Goal: Browse casually: Explore the website without a specific task or goal

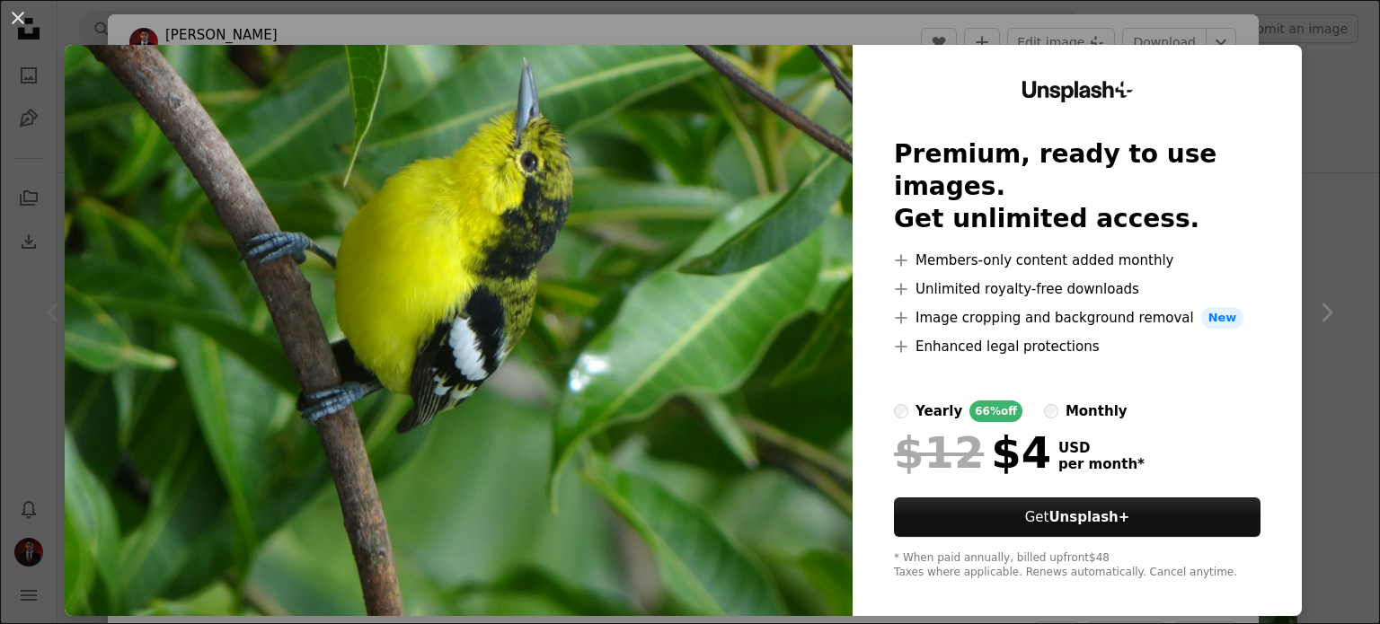
scroll to position [11, 0]
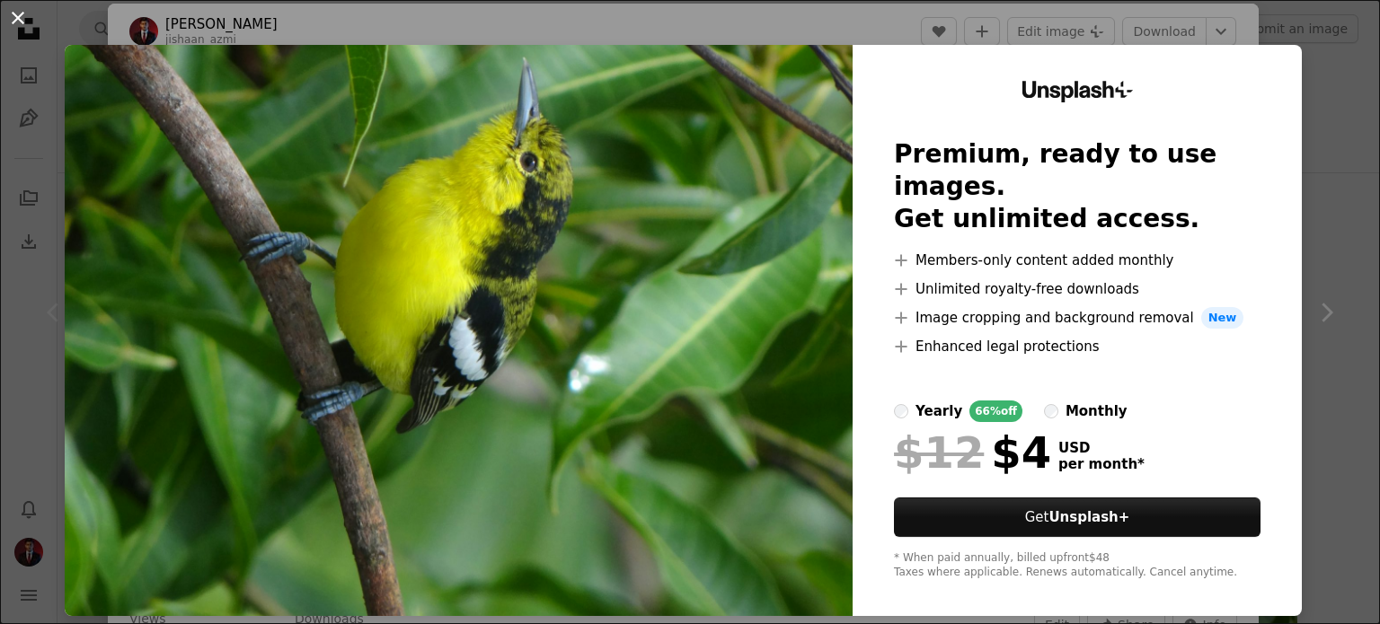
click at [14, 17] on button "An X shape" at bounding box center [18, 18] width 22 height 22
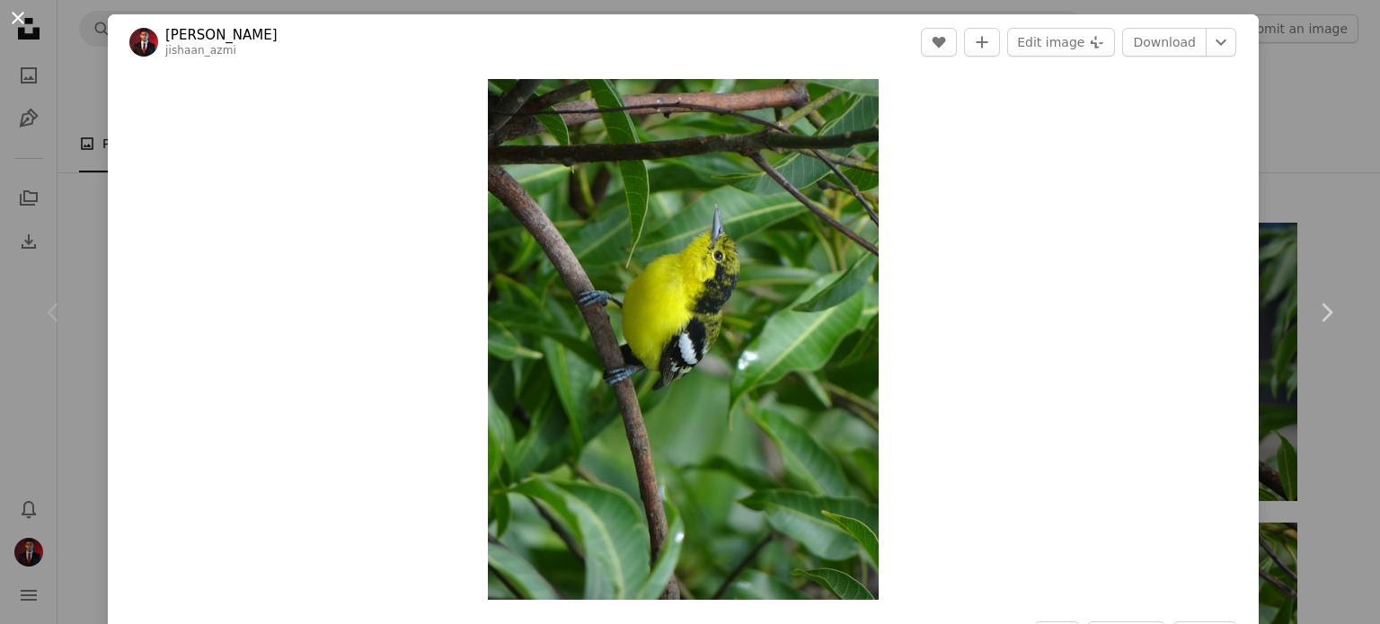
click at [15, 22] on button "An X shape" at bounding box center [18, 18] width 22 height 22
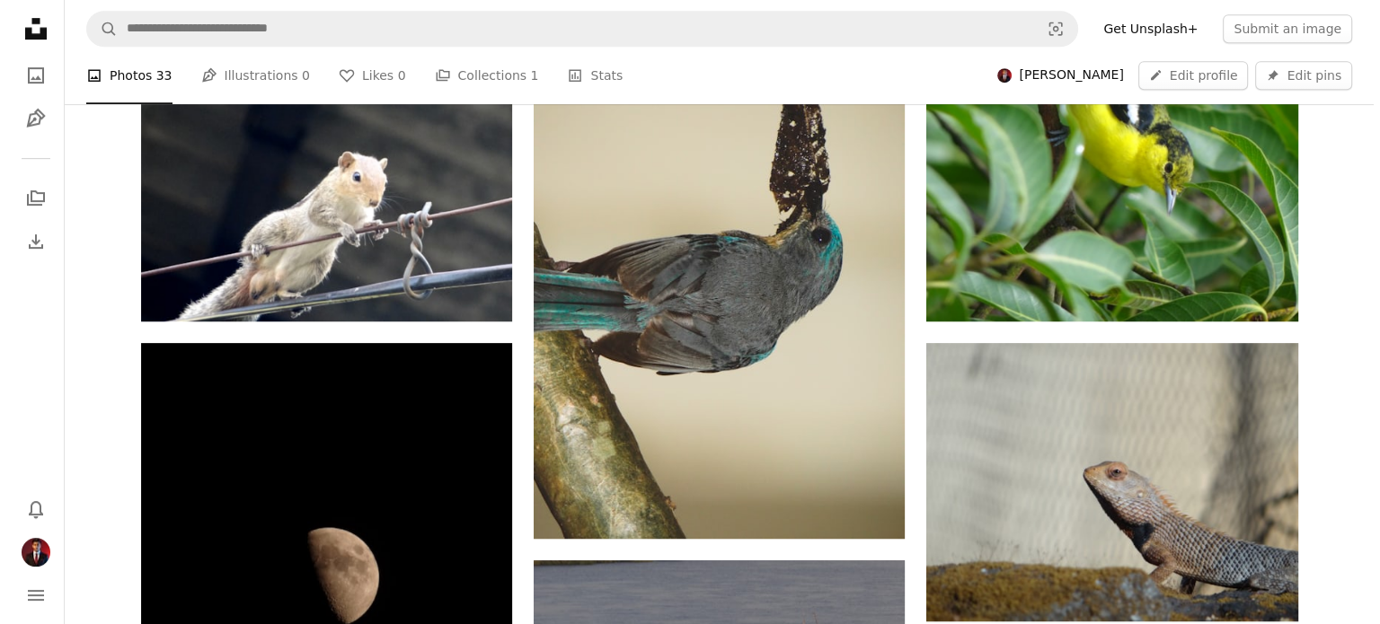
scroll to position [913, 0]
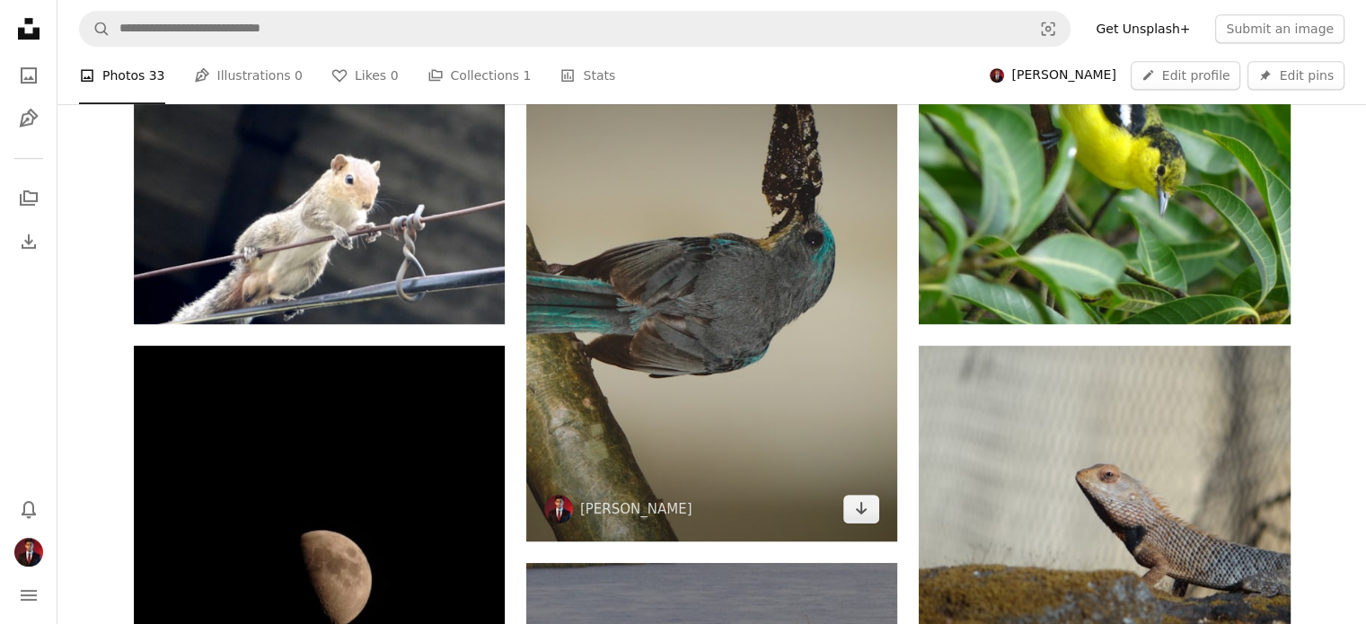
click at [720, 351] on img at bounding box center [711, 293] width 371 height 495
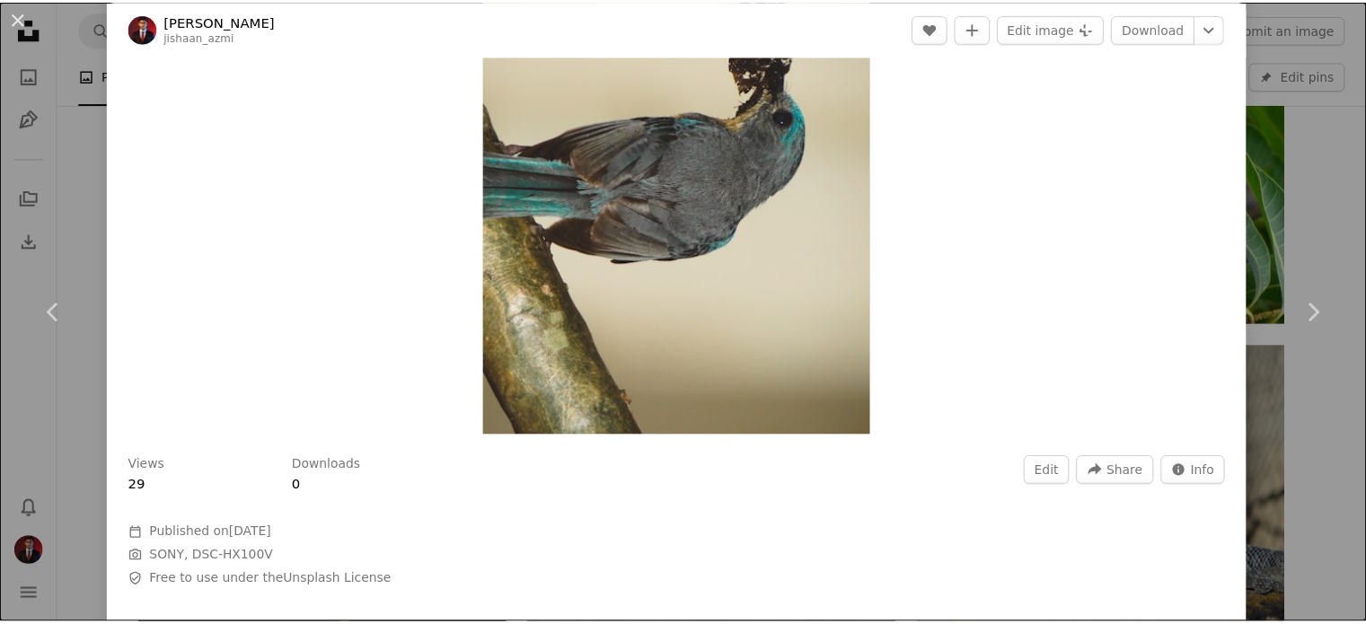
scroll to position [165, 0]
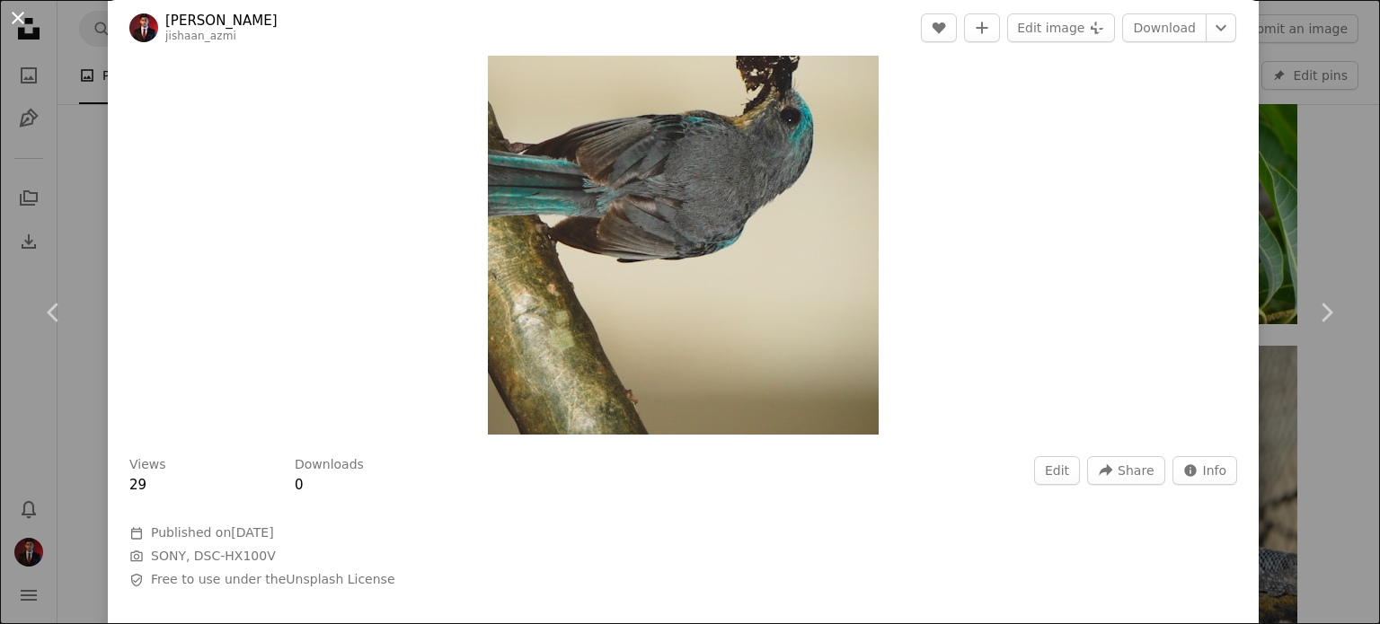
click at [13, 14] on button "An X shape" at bounding box center [18, 18] width 22 height 22
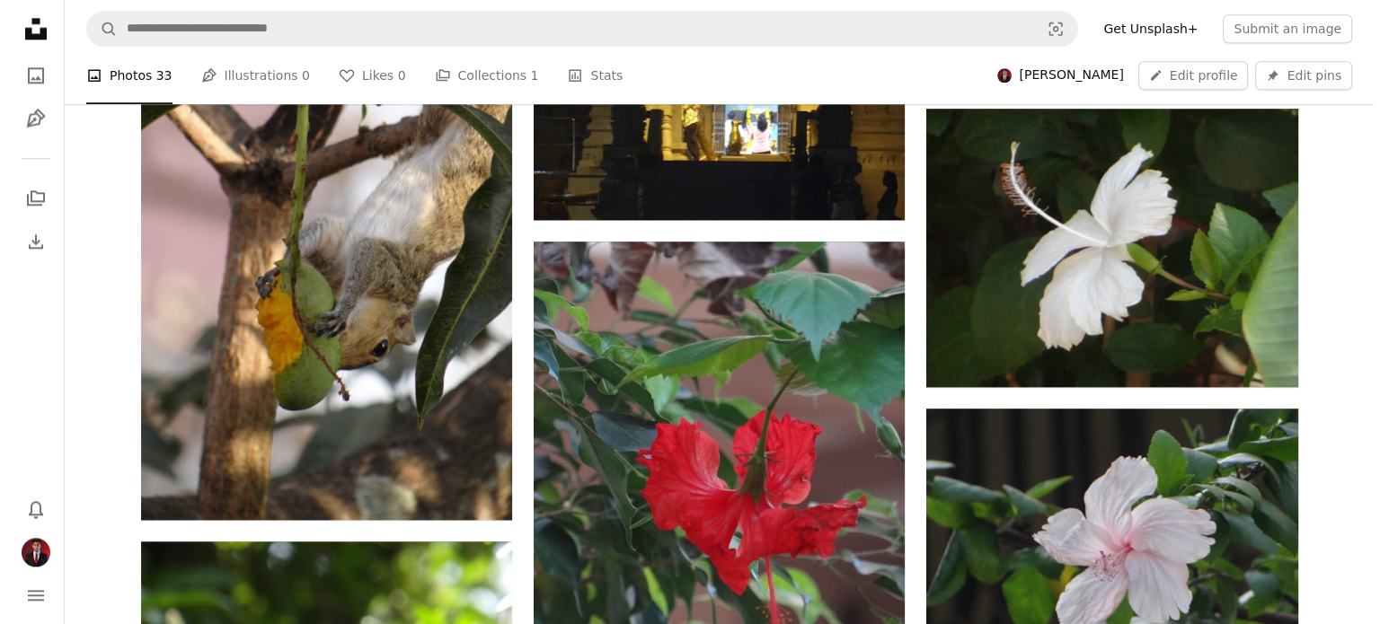
scroll to position [2273, 0]
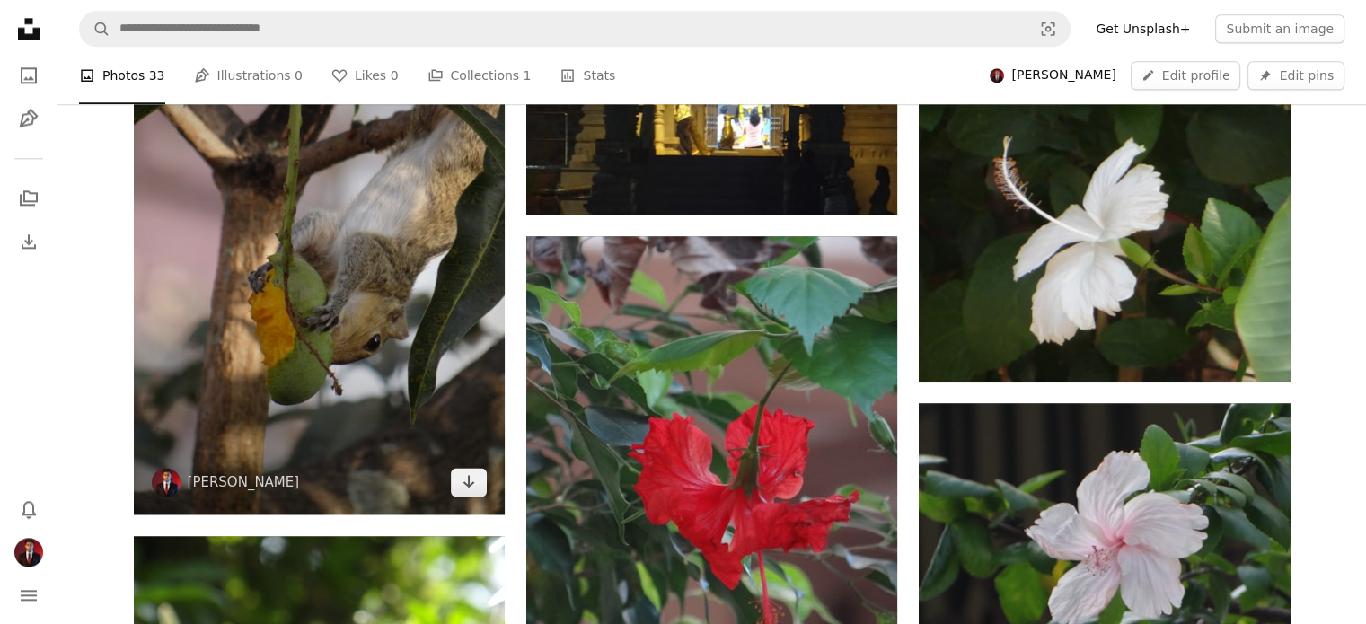
click at [252, 435] on img at bounding box center [319, 267] width 371 height 495
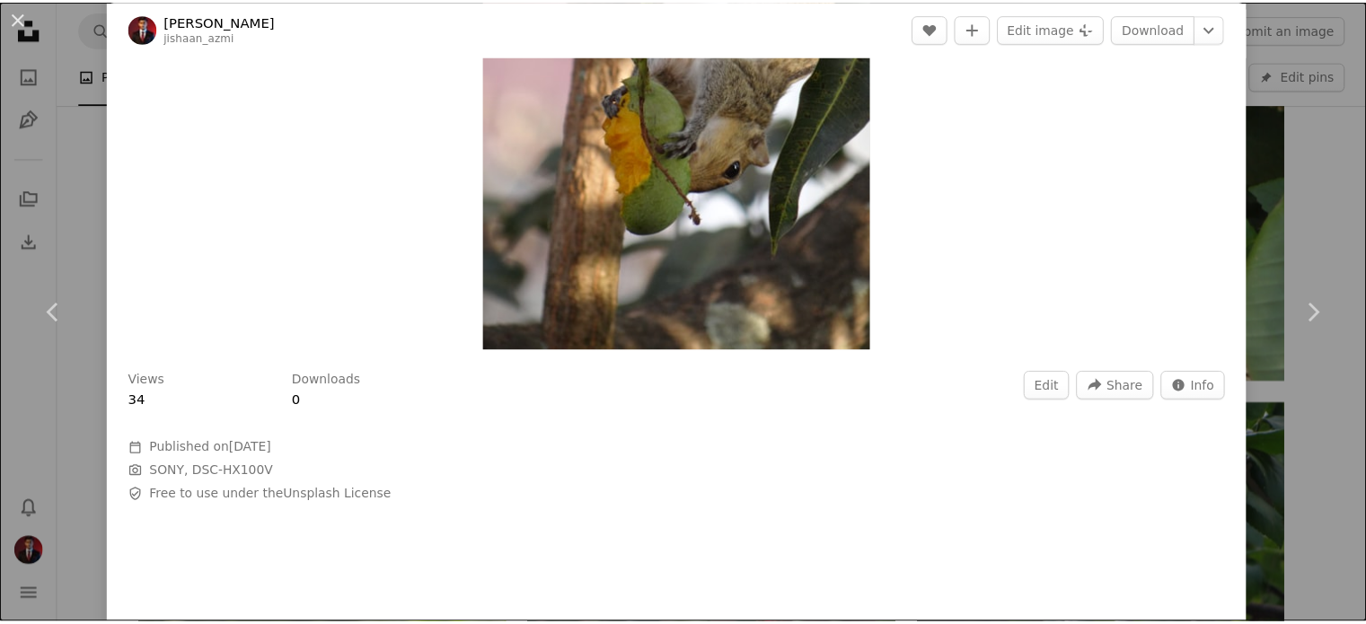
scroll to position [277, 0]
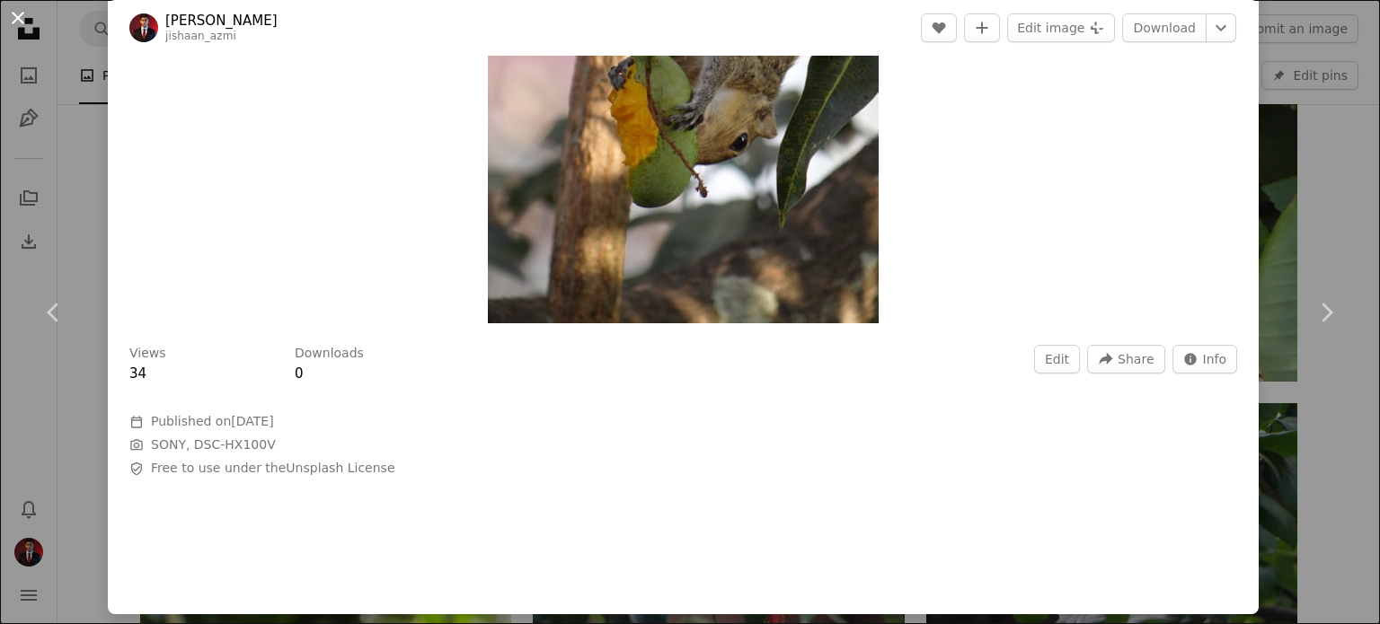
click at [22, 23] on button "An X shape" at bounding box center [18, 18] width 22 height 22
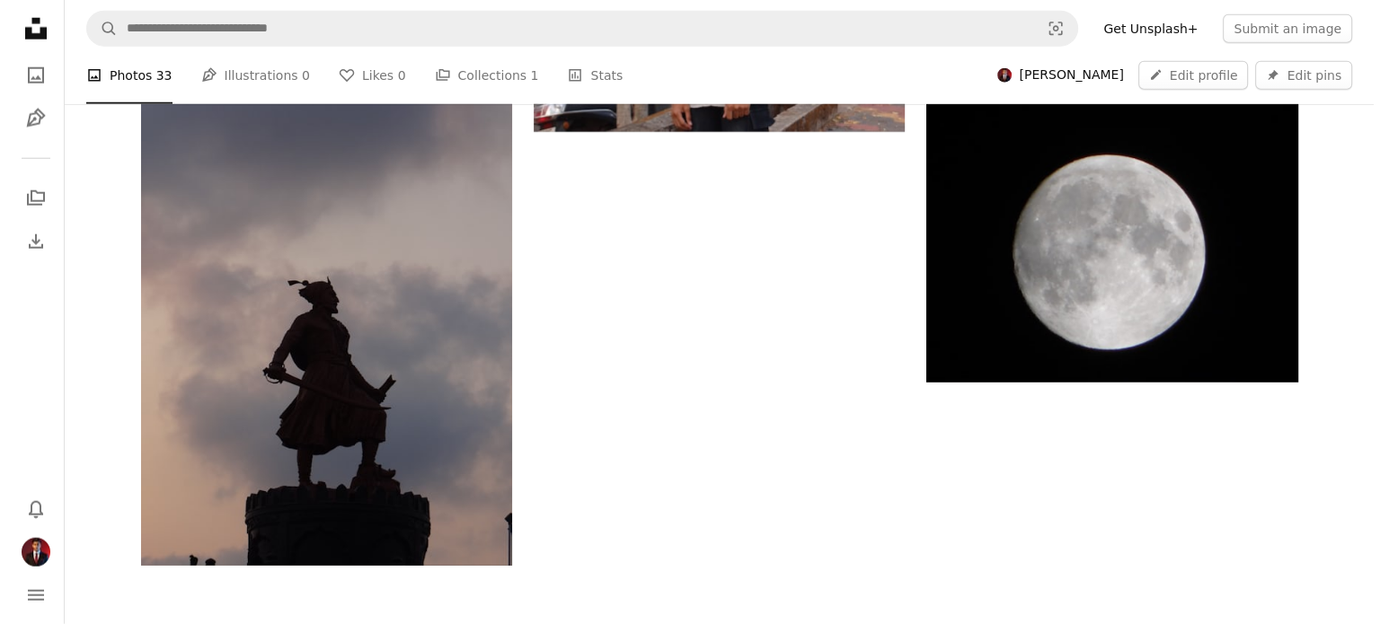
scroll to position [4801, 0]
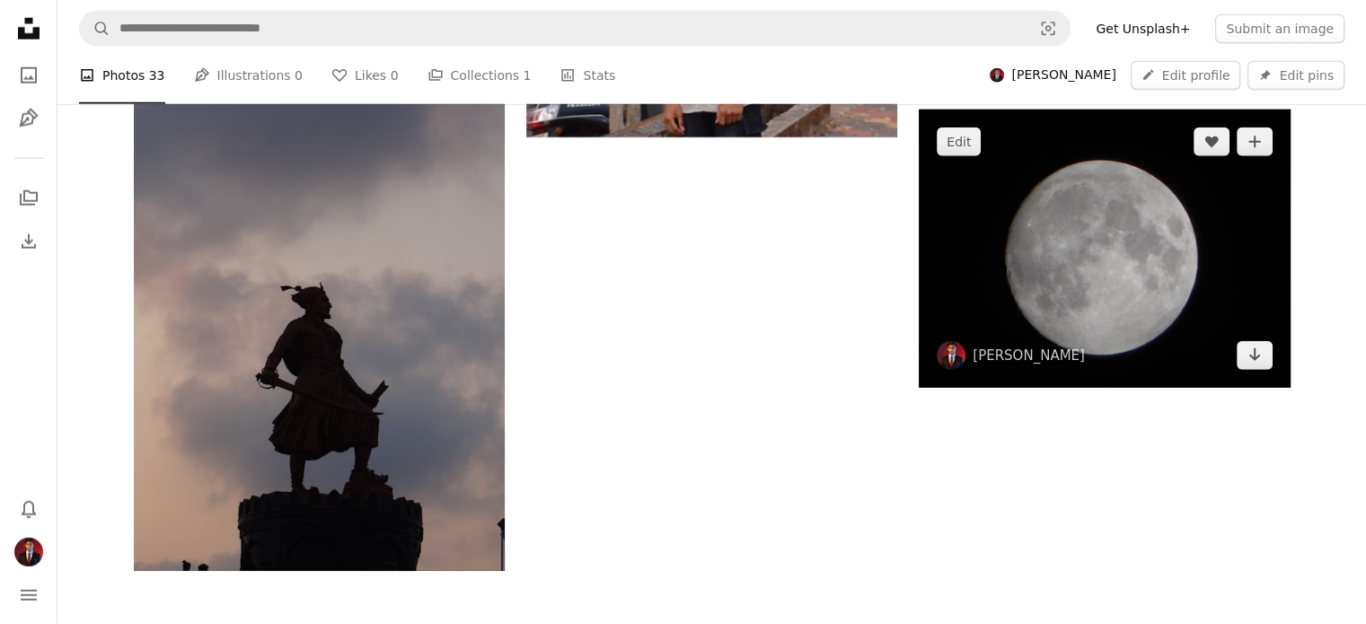
click at [1161, 269] on img at bounding box center [1104, 249] width 371 height 278
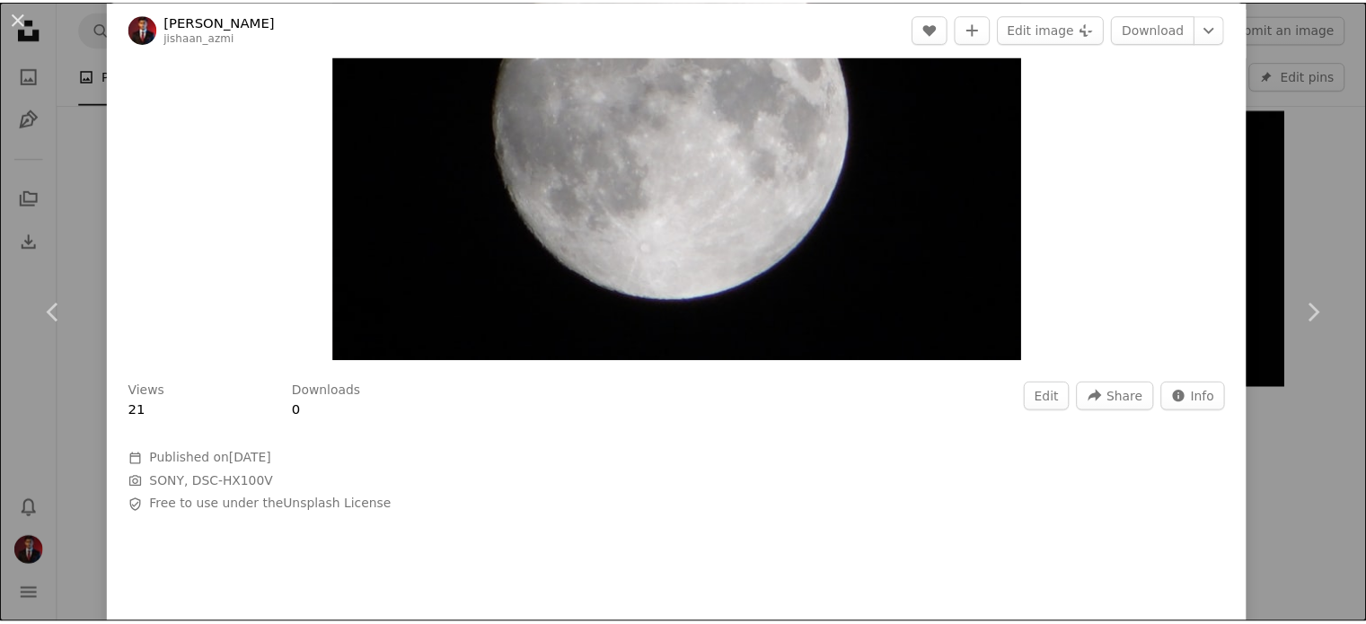
scroll to position [241, 0]
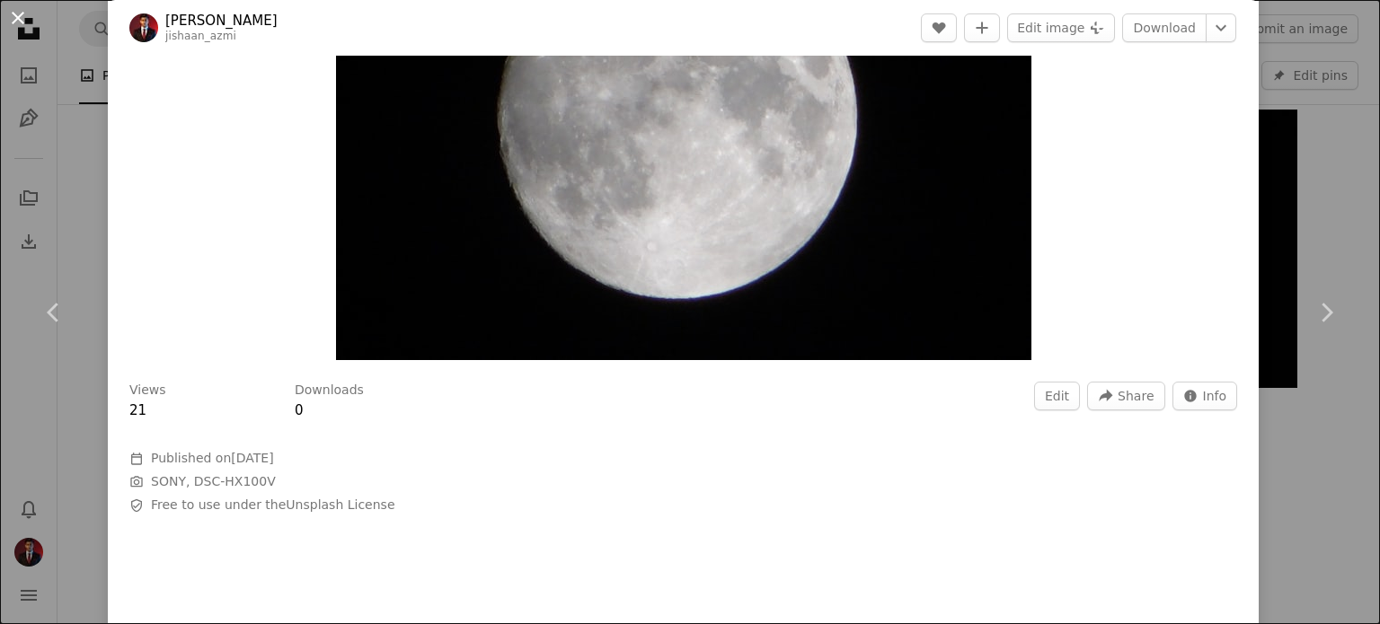
click at [18, 8] on button "An X shape" at bounding box center [18, 18] width 22 height 22
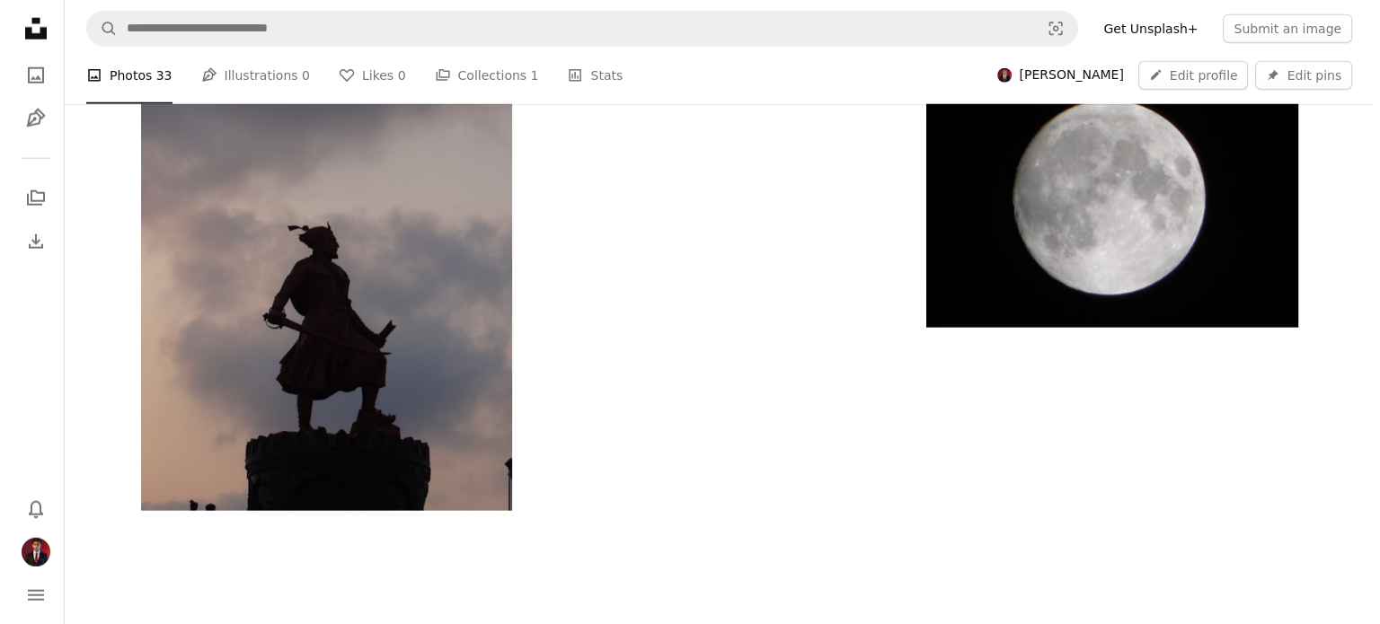
scroll to position [4862, 0]
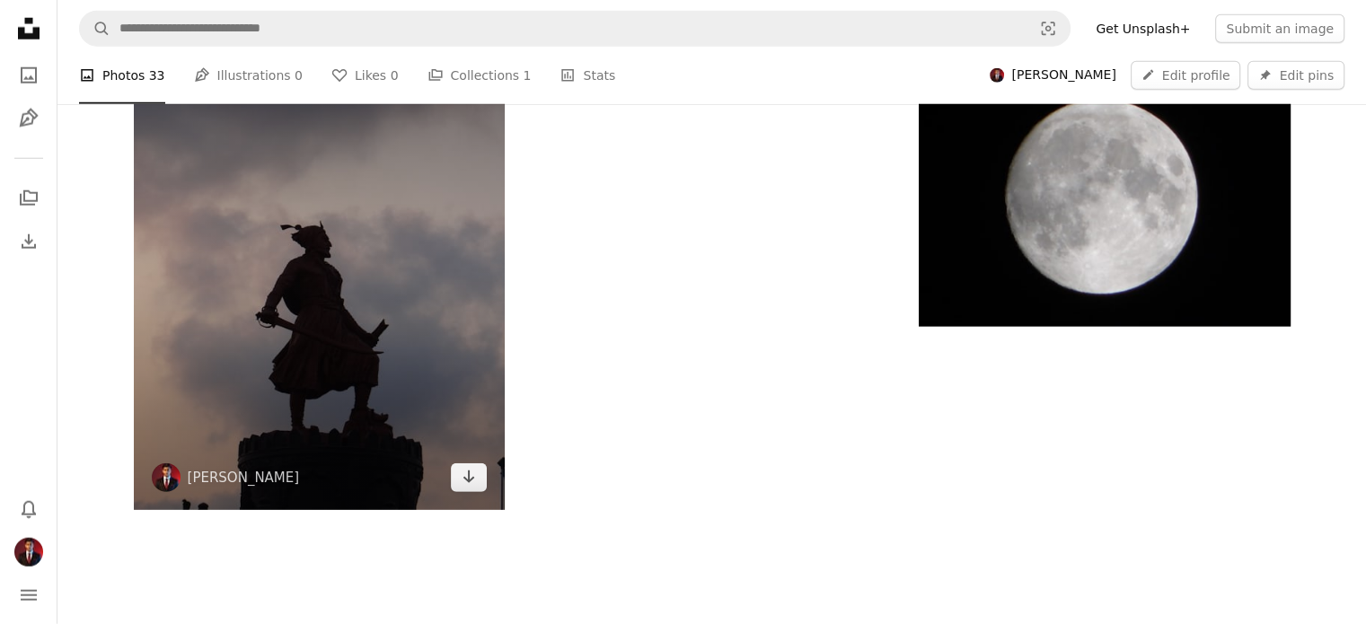
click at [315, 304] on img at bounding box center [319, 261] width 371 height 495
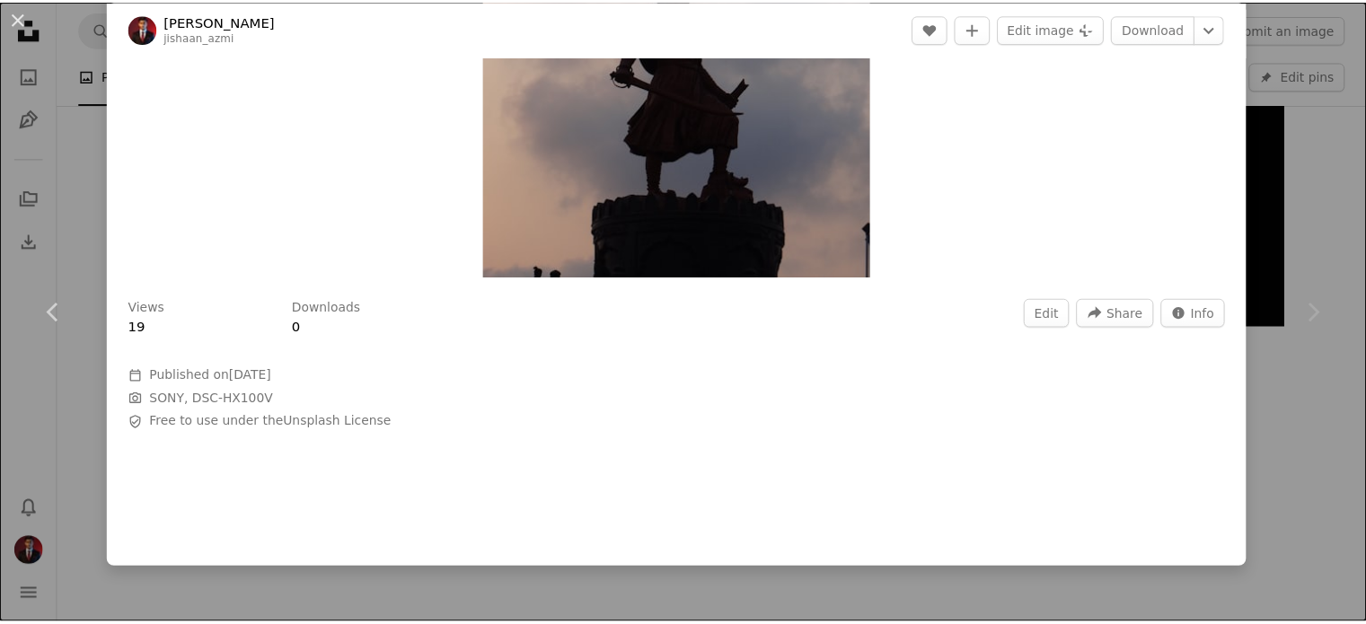
scroll to position [326, 0]
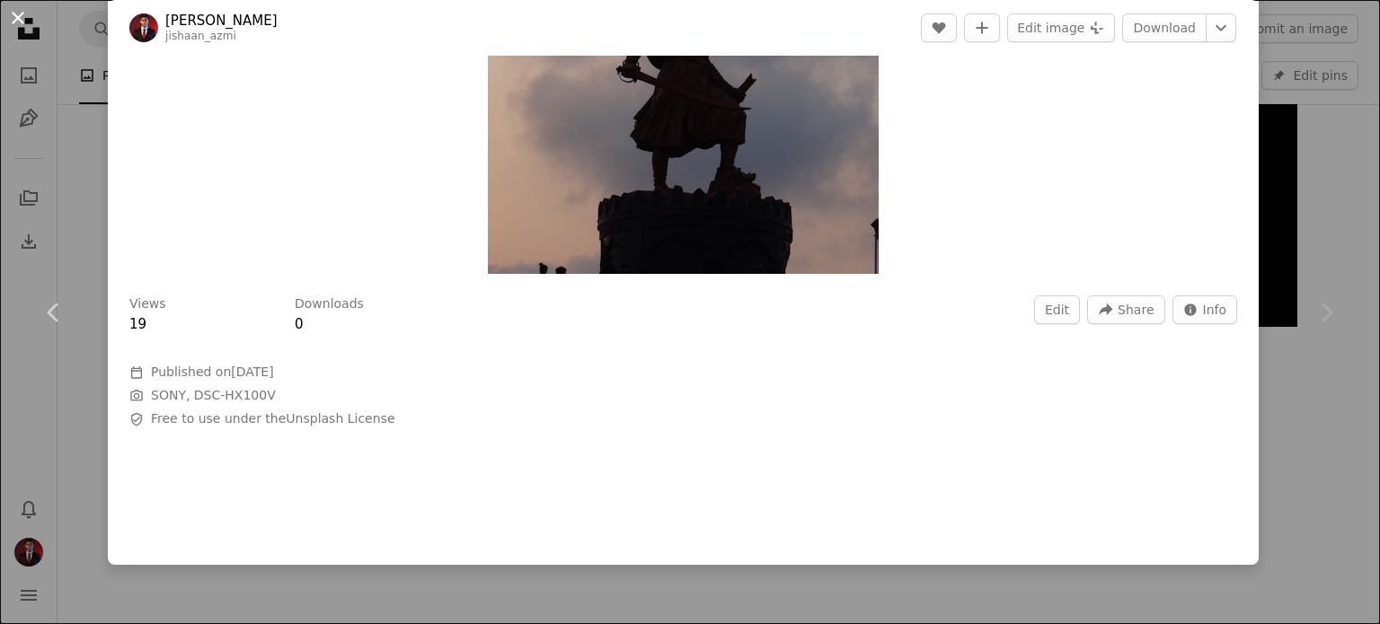
click at [22, 10] on button "An X shape" at bounding box center [18, 18] width 22 height 22
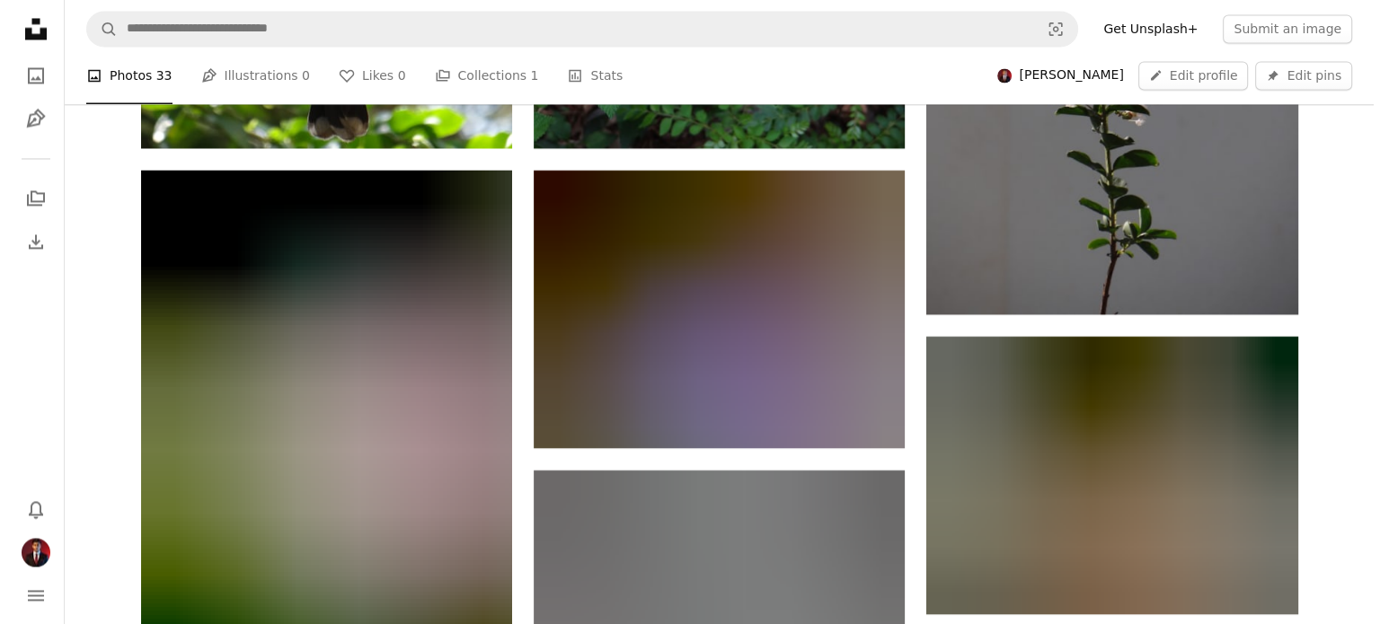
scroll to position [3155, 0]
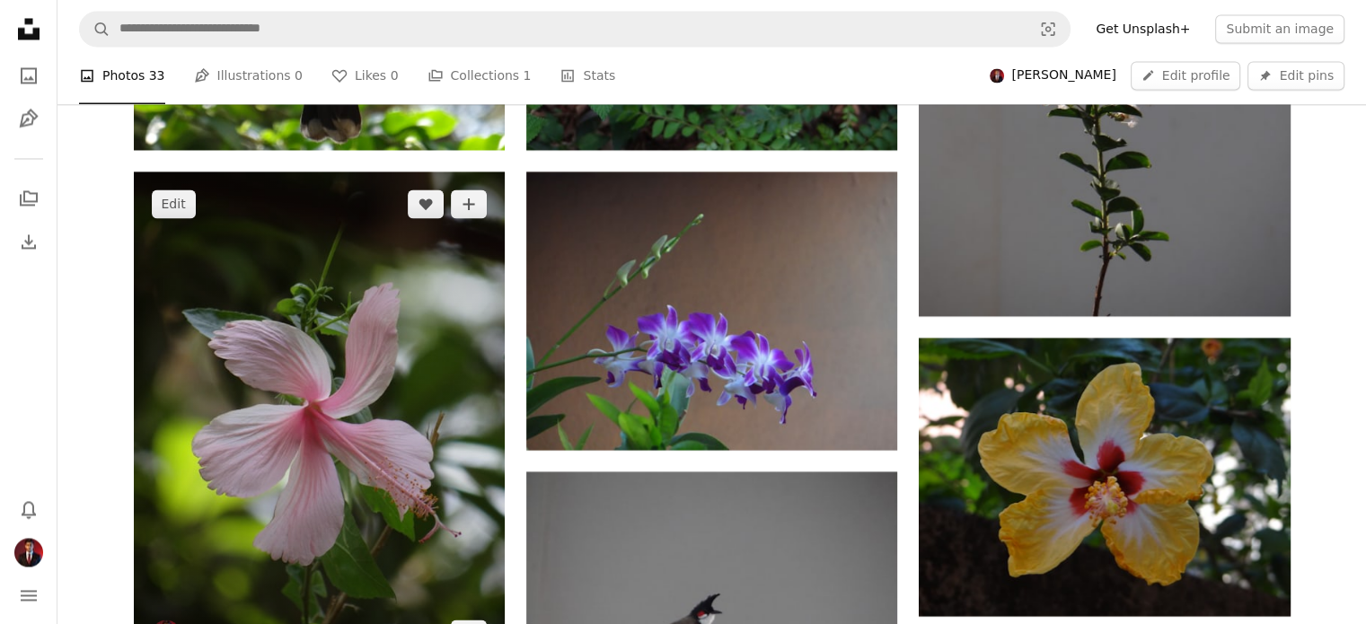
click at [369, 384] on img at bounding box center [319, 419] width 371 height 495
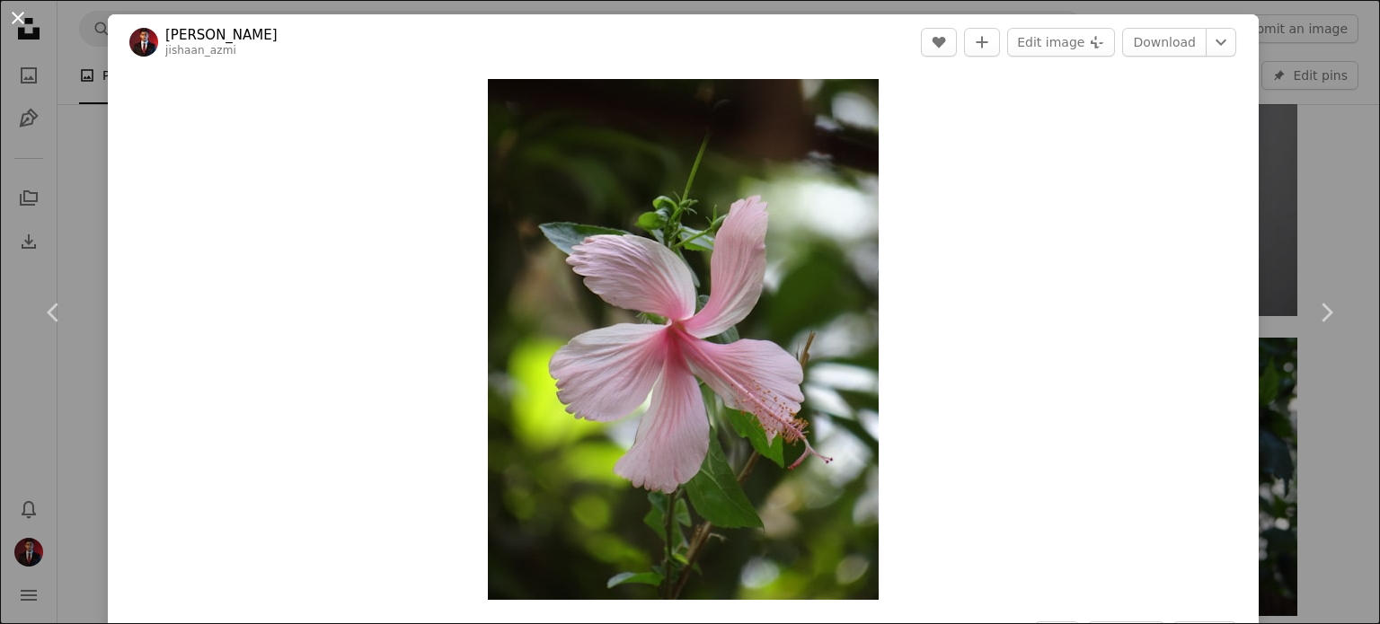
click at [8, 23] on button "An X shape" at bounding box center [18, 18] width 22 height 22
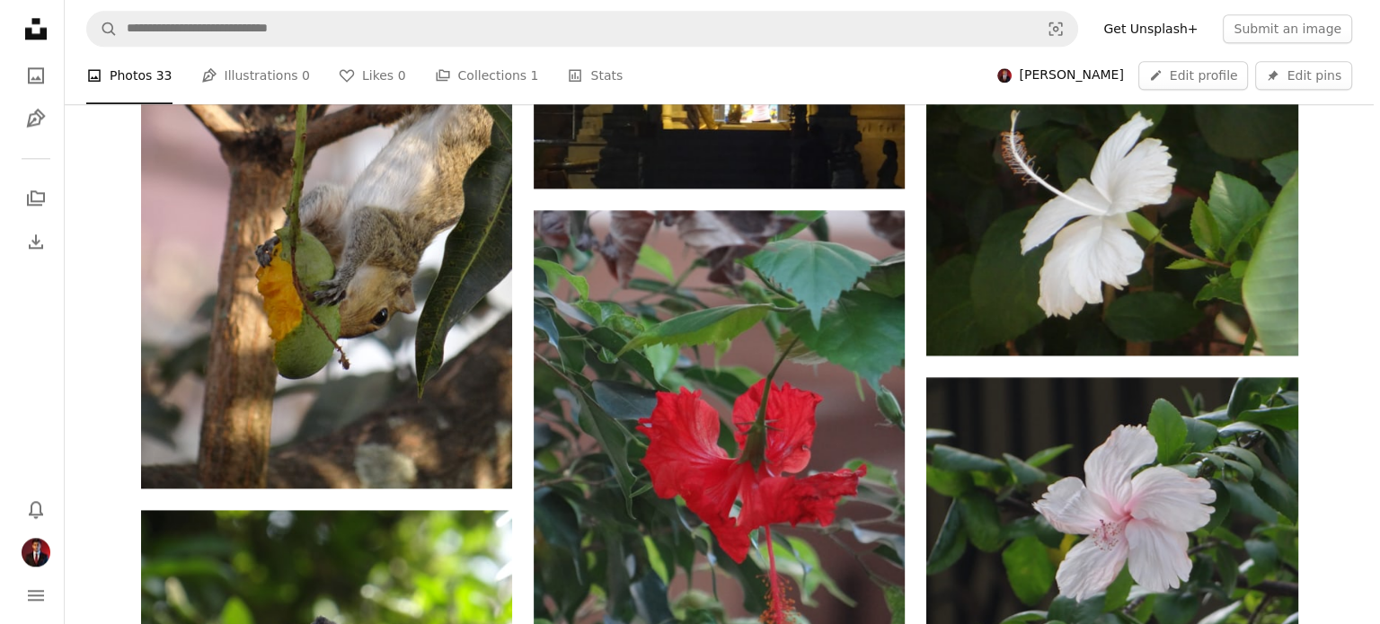
scroll to position [2289, 0]
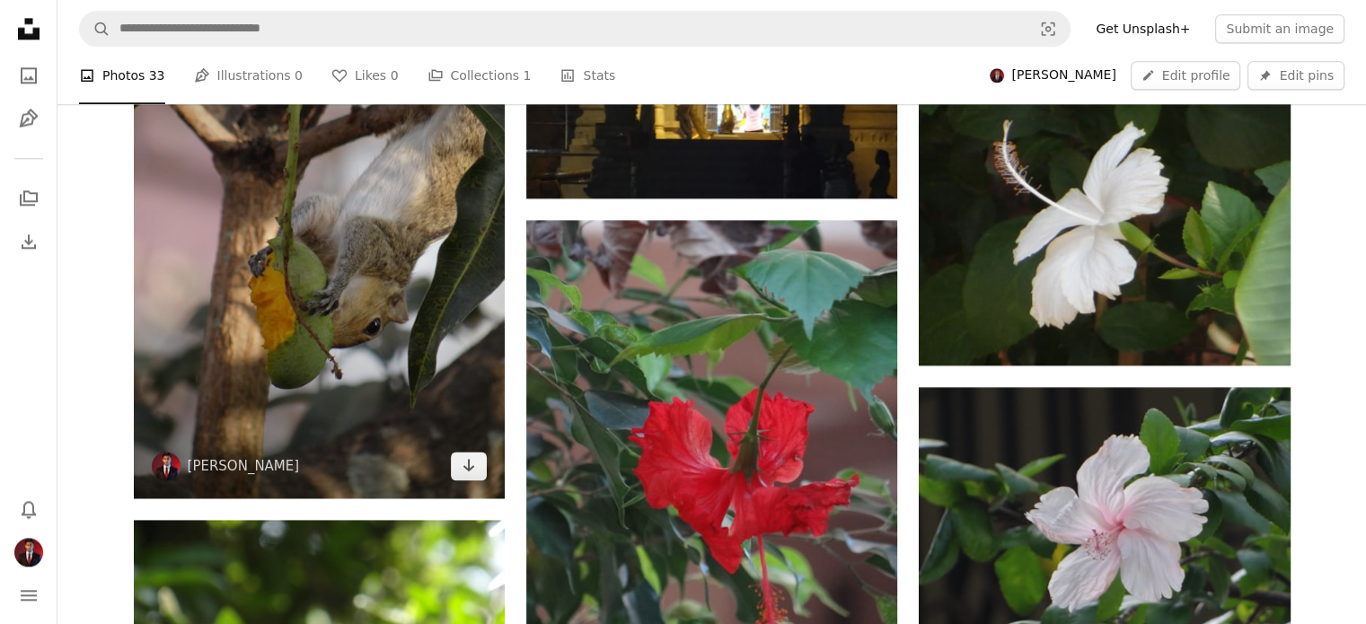
click at [440, 320] on img at bounding box center [319, 251] width 371 height 495
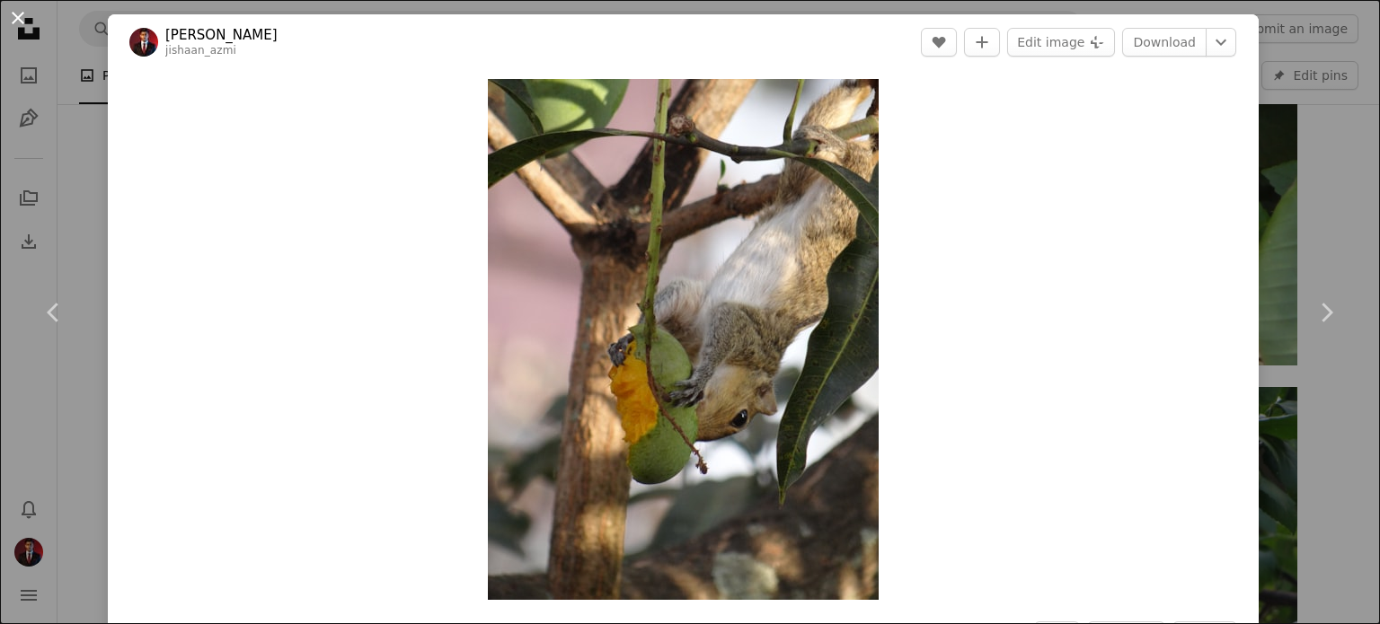
click at [7, 12] on button "An X shape" at bounding box center [18, 18] width 22 height 22
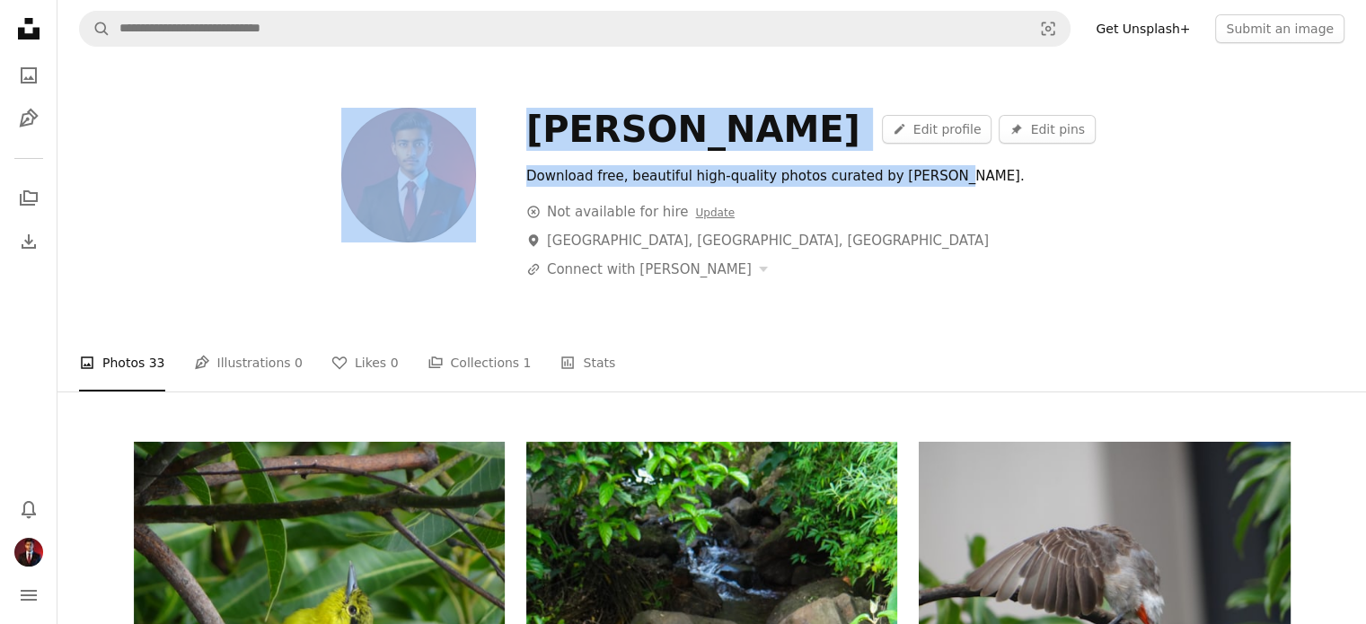
drag, startPoint x: 910, startPoint y: 178, endPoint x: 506, endPoint y: 165, distance: 404.4
click at [506, 165] on div "[PERSON_NAME] A pencil Edit profile Pin Edit pins Download free, beautiful high…" at bounding box center [712, 194] width 1157 height 172
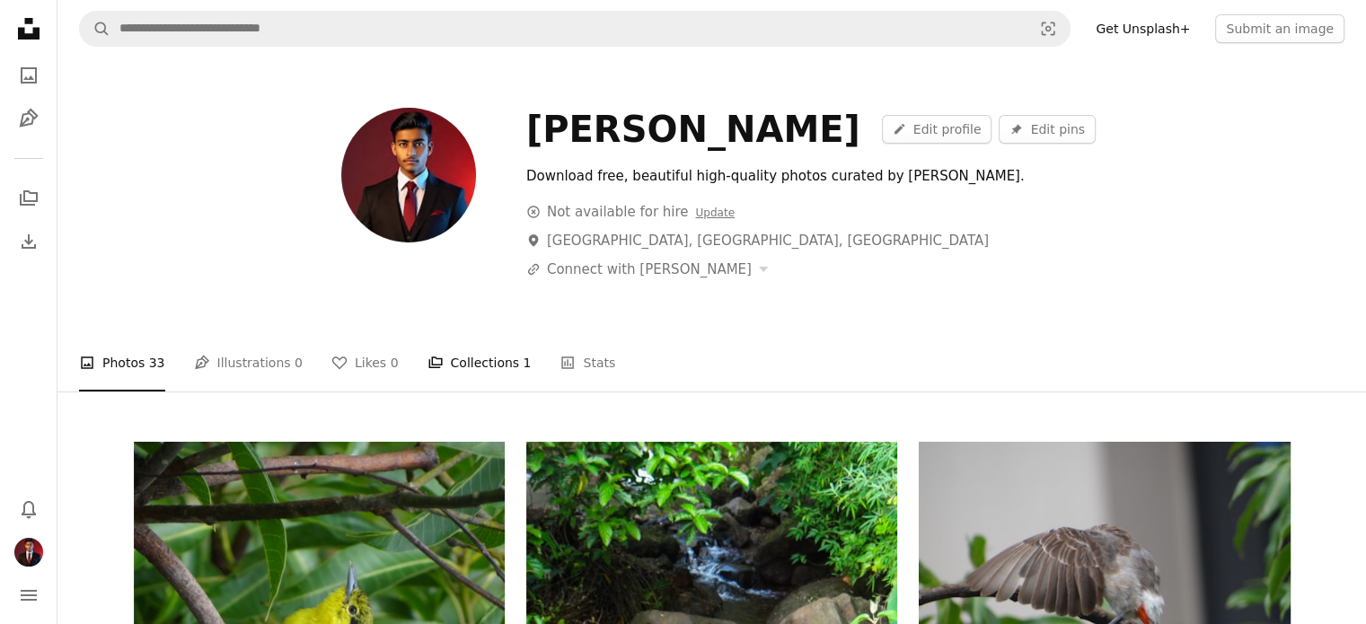
click at [460, 373] on link "A stack of folders Collections 1" at bounding box center [480, 362] width 104 height 57
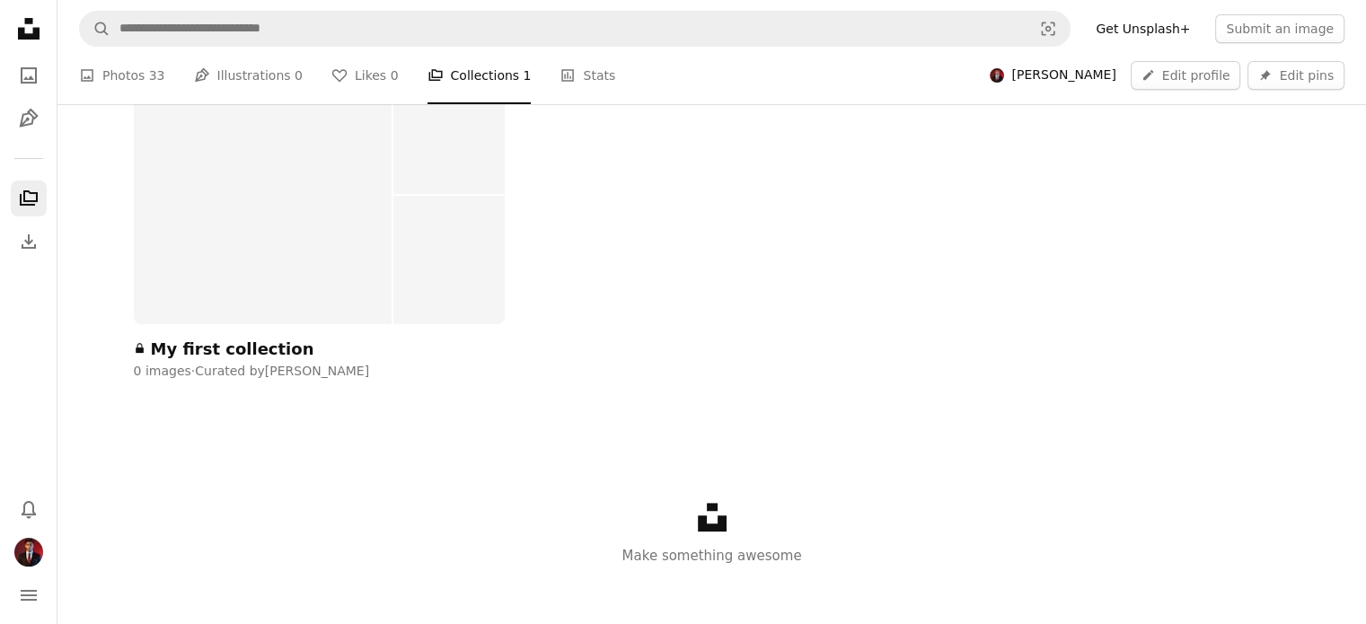
scroll to position [375, 0]
